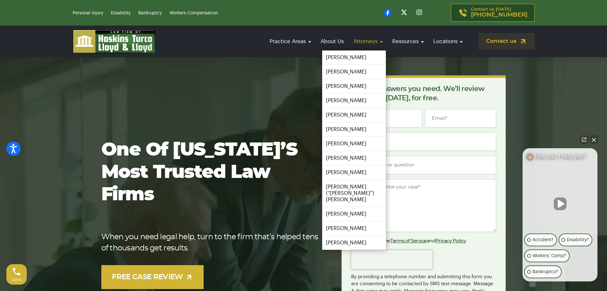
click at [380, 41] on link "Attorneys" at bounding box center [368, 41] width 36 height 18
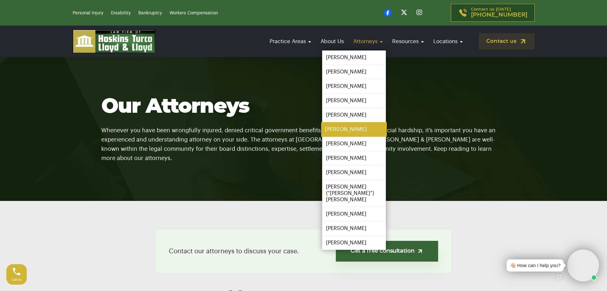
click at [361, 127] on link "[PERSON_NAME]" at bounding box center [354, 129] width 66 height 14
